Goal: Use online tool/utility: Utilize a website feature to perform a specific function

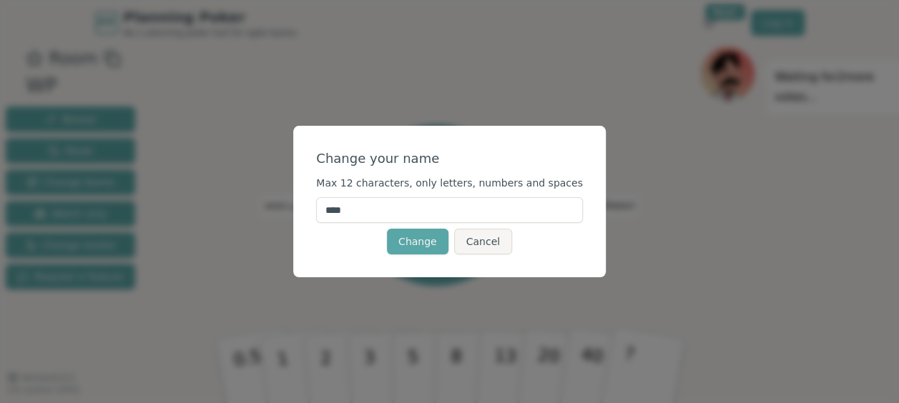
drag, startPoint x: 409, startPoint y: 213, endPoint x: 293, endPoint y: 210, distance: 116.0
click at [293, 210] on div "Change your name Max 12 characters, only letters, numbers and spaces **** Chang…" at bounding box center [449, 201] width 899 height 403
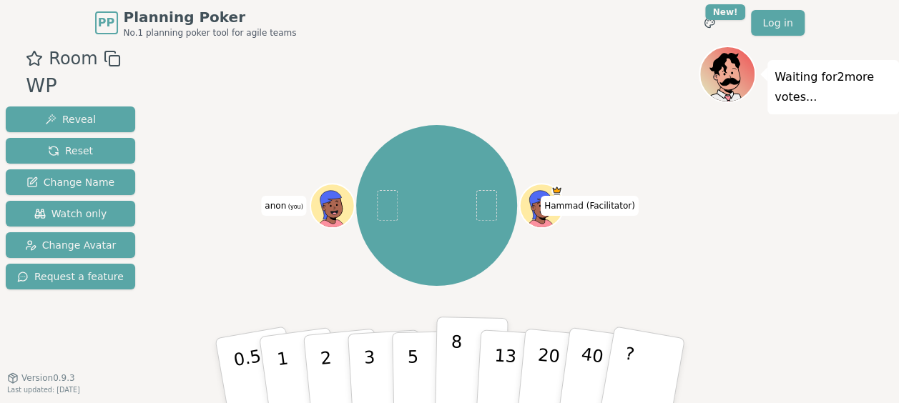
click at [458, 369] on p "8" at bounding box center [455, 370] width 12 height 77
click at [513, 371] on button "13" at bounding box center [514, 371] width 78 height 112
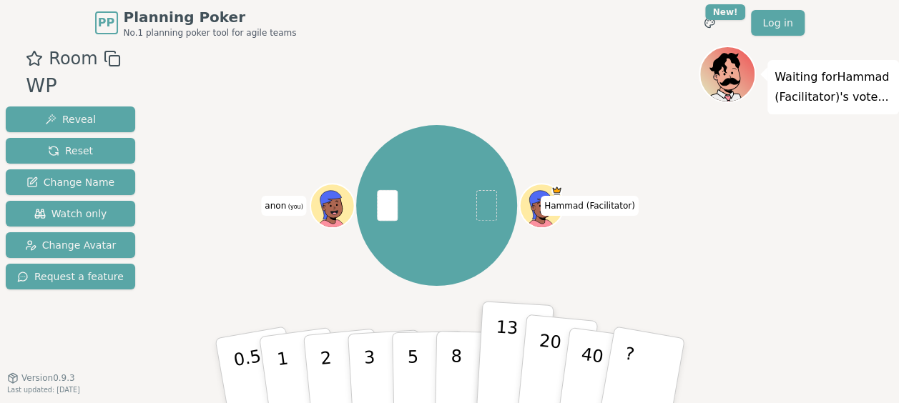
click at [536, 369] on p "20" at bounding box center [546, 370] width 29 height 79
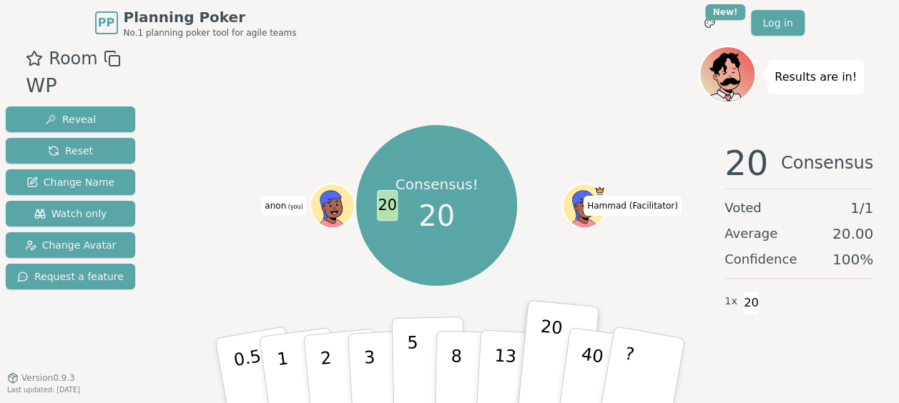
click at [418, 363] on button "5" at bounding box center [428, 371] width 74 height 109
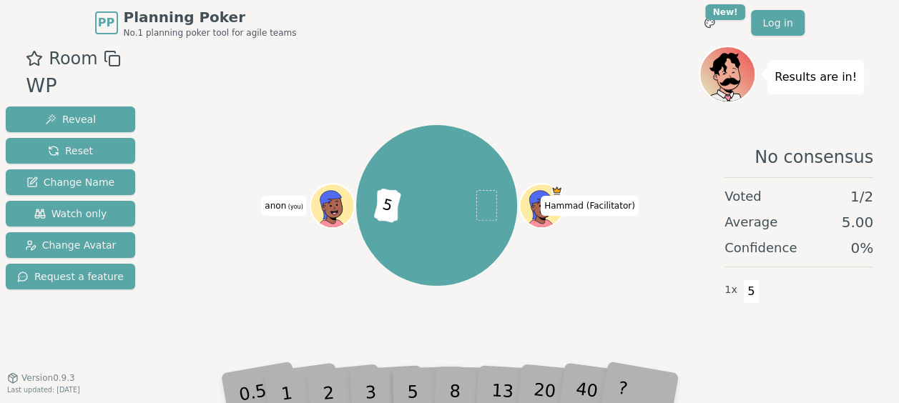
click at [547, 388] on div "20" at bounding box center [556, 371] width 47 height 54
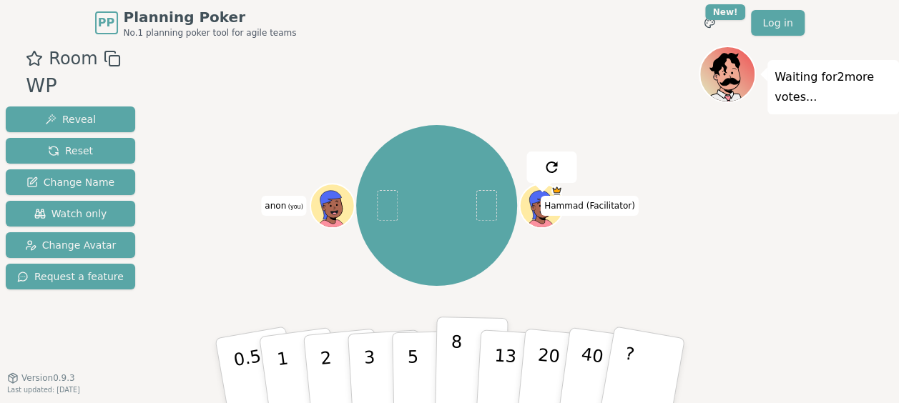
click at [468, 376] on button "8" at bounding box center [471, 371] width 74 height 109
